Goal: Task Accomplishment & Management: Complete application form

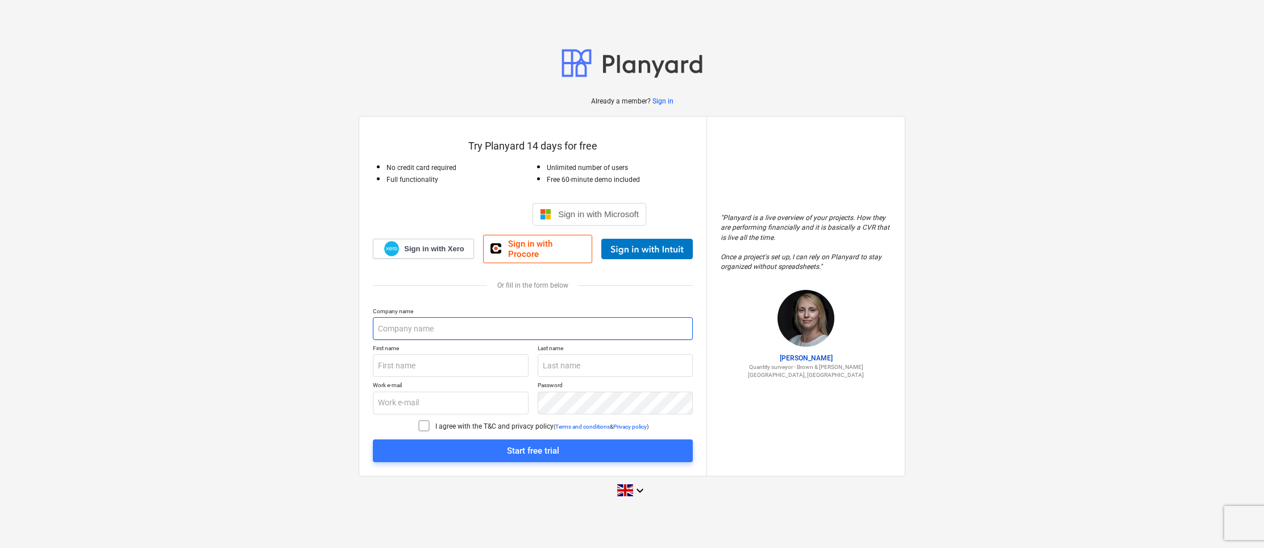
click at [423, 322] on input "text" at bounding box center [533, 328] width 320 height 23
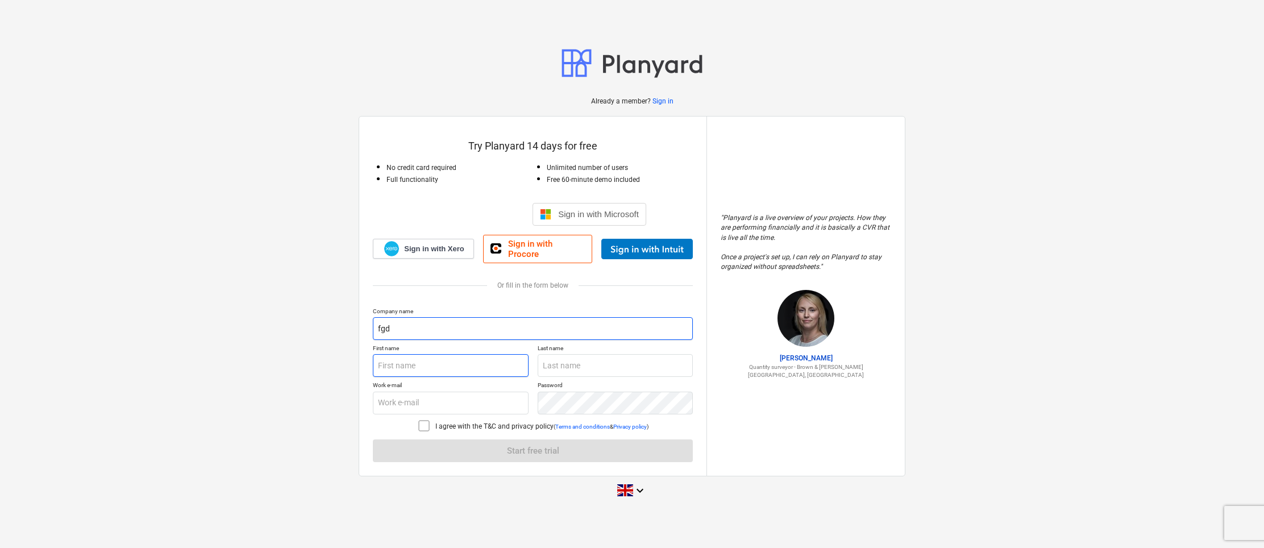
type input "fgd"
click at [418, 362] on input "text" at bounding box center [451, 365] width 156 height 23
type input "nhg"
click at [571, 358] on input "text" at bounding box center [616, 365] width 156 height 23
type input "ujh"
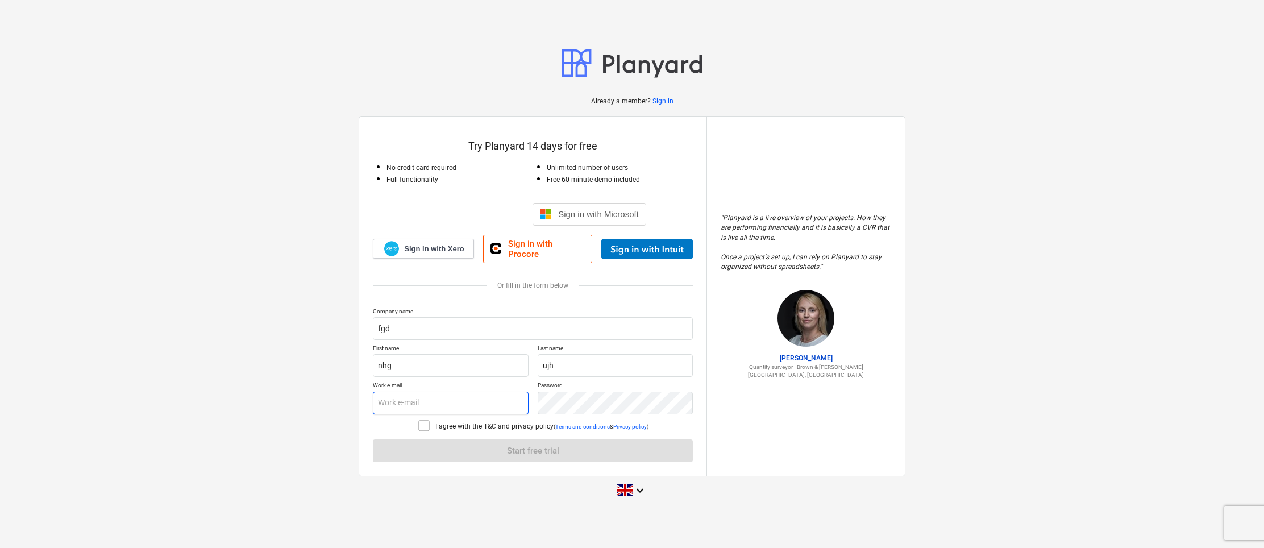
click at [423, 399] on input "text" at bounding box center [451, 403] width 156 height 23
type input "[EMAIL_ADDRESS][DOMAIN_NAME]"
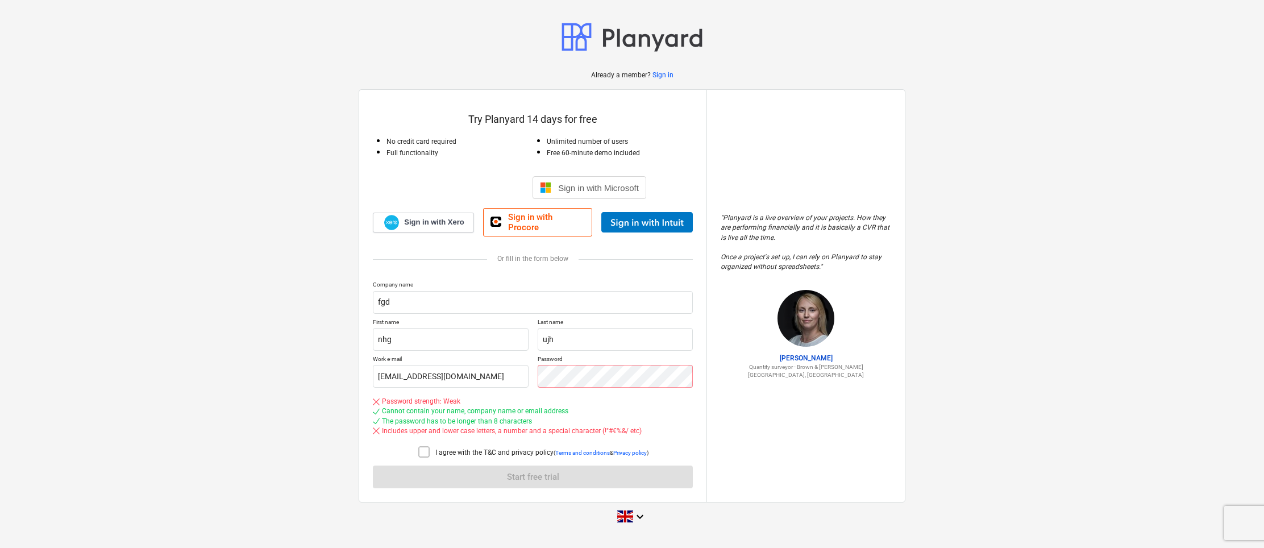
click at [424, 446] on icon at bounding box center [424, 452] width 14 height 14
click at [542, 472] on div "Company name fgd First name nhg Last name ujh Work e-mail [EMAIL_ADDRESS][DOMAI…" at bounding box center [533, 384] width 320 height 207
click at [630, 469] on div "Company name fgd First name nhg Last name ujh Work e-mail [EMAIL_ADDRESS][DOMAI…" at bounding box center [533, 384] width 320 height 207
drag, startPoint x: 768, startPoint y: 419, endPoint x: 760, endPoint y: 418, distance: 8.6
click at [768, 419] on div "" Planyard is a live overview of your projects. How they are performing financi…" at bounding box center [805, 296] width 198 height 412
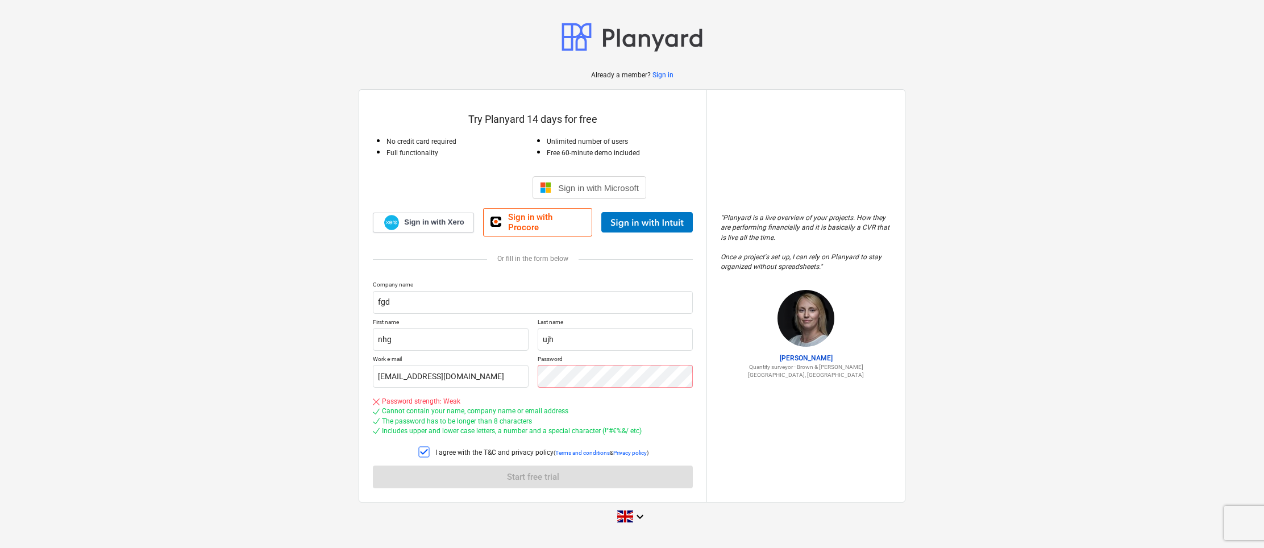
click at [669, 430] on div "Includes upper and lower case letters, a number and a special character (!"#€%&…" at bounding box center [533, 431] width 320 height 10
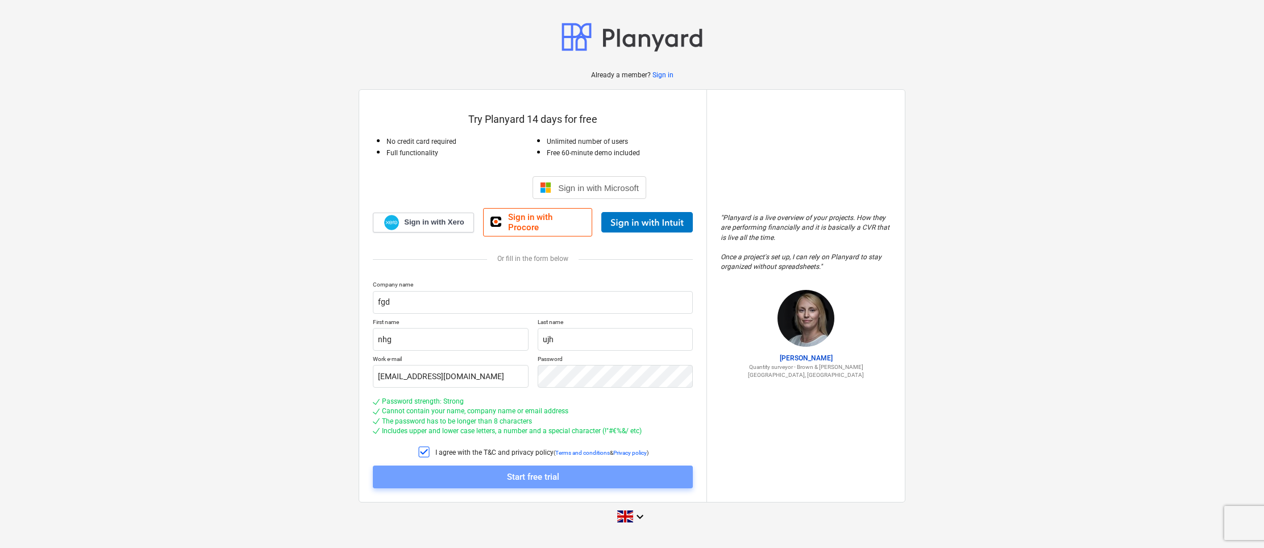
click at [542, 472] on div "Start free trial" at bounding box center [533, 476] width 52 height 15
